Goal: Ask a question

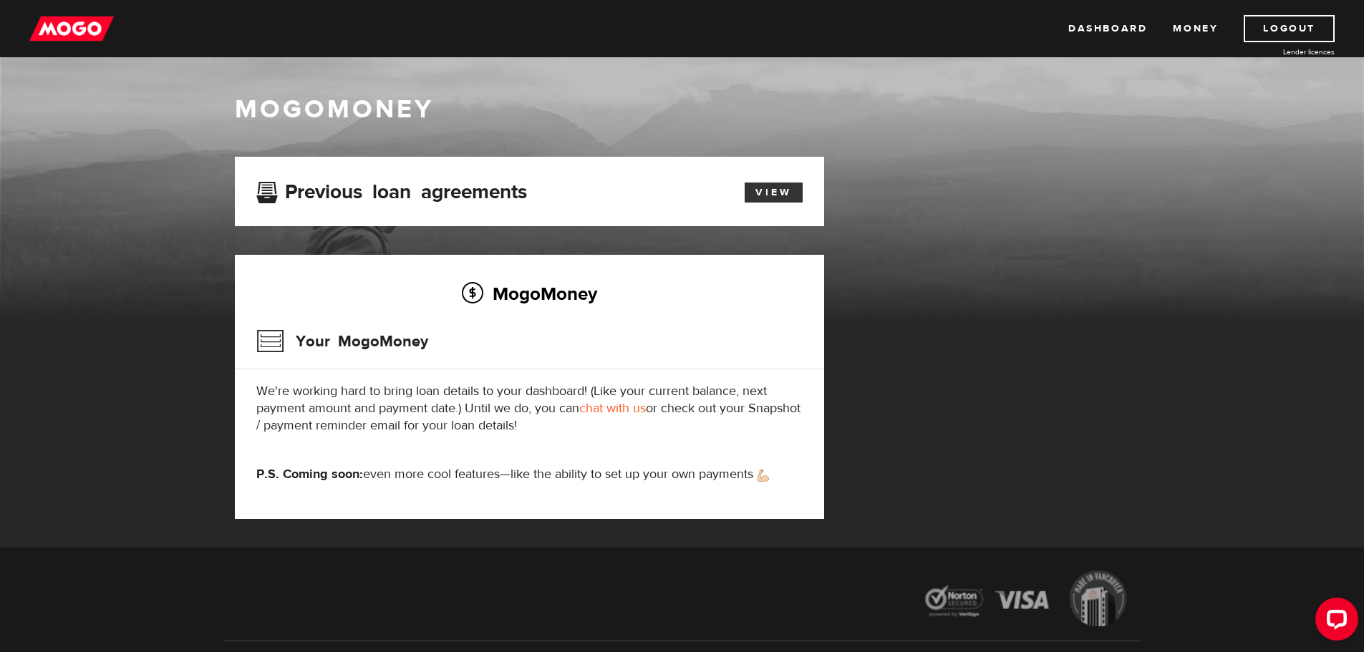
click at [781, 193] on link "View" at bounding box center [774, 193] width 58 height 20
click at [600, 407] on link "chat with us" at bounding box center [612, 408] width 67 height 16
click at [1104, 34] on link "Dashboard" at bounding box center [1107, 28] width 79 height 27
